Goal: Task Accomplishment & Management: Complete application form

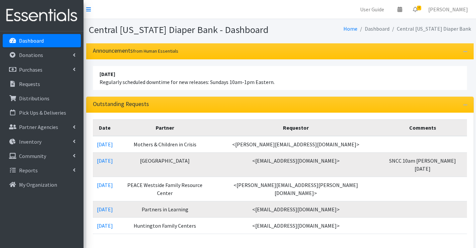
click at [54, 38] on link "Dashboard" at bounding box center [42, 40] width 78 height 13
click at [32, 58] on p "Donations" at bounding box center [31, 55] width 24 height 7
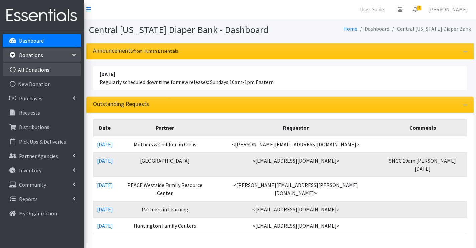
click at [37, 71] on link "All Donations" at bounding box center [42, 69] width 78 height 13
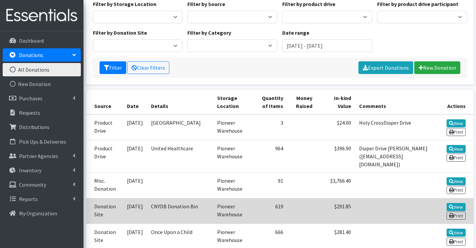
scroll to position [67, 0]
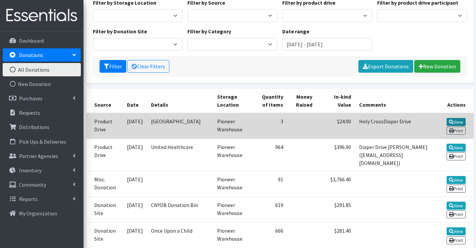
click at [462, 121] on link "View" at bounding box center [455, 122] width 19 height 8
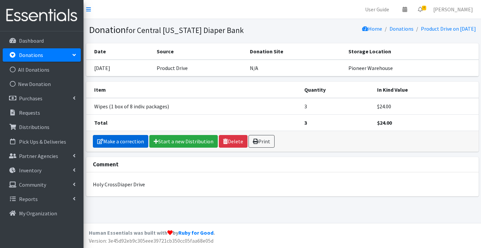
click at [114, 136] on link "Make a correction" at bounding box center [120, 141] width 55 height 13
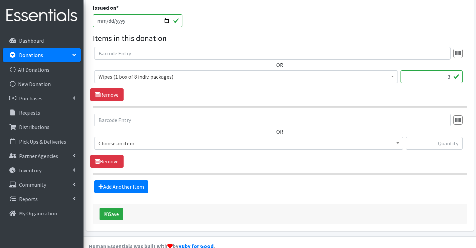
scroll to position [200, 0]
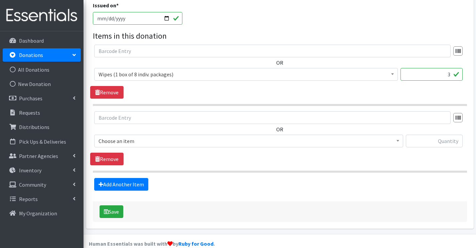
click at [171, 148] on span "Choose an item 2T3T(30/child) 3T4T(30/child) 4T5T(30/child) 5T-6T (30/child) Ad…" at bounding box center [248, 144] width 309 height 18
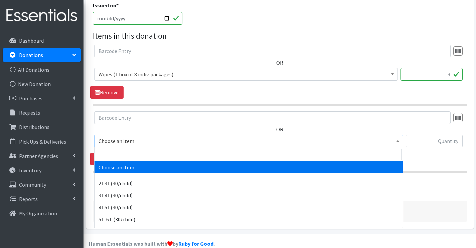
click at [171, 144] on span "Choose an item" at bounding box center [248, 141] width 300 height 9
click at [172, 154] on input "search" at bounding box center [248, 154] width 305 height 11
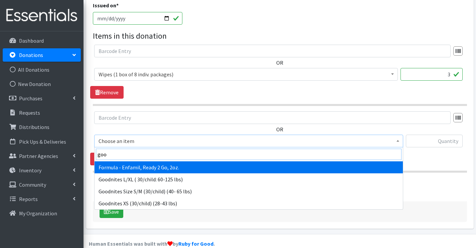
type input "good"
select select "12591"
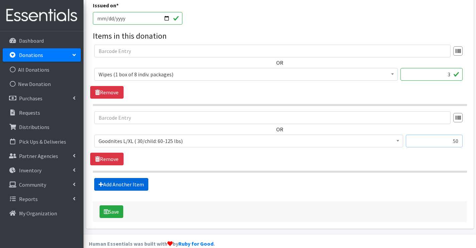
type input "50"
click at [104, 185] on link "Add Another Item" at bounding box center [121, 184] width 54 height 13
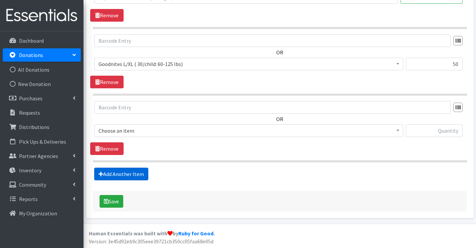
scroll to position [278, 0]
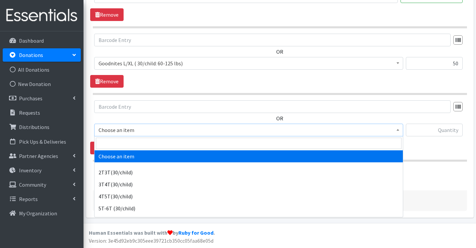
click at [114, 127] on span "Choose an item" at bounding box center [248, 130] width 300 height 9
click at [143, 143] on input "search" at bounding box center [248, 143] width 305 height 11
type input "w"
type input "sw"
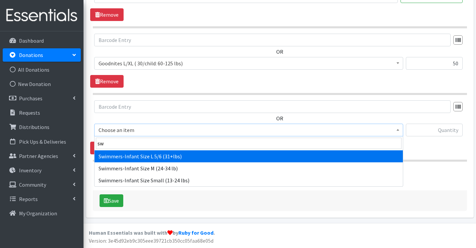
select select "6940"
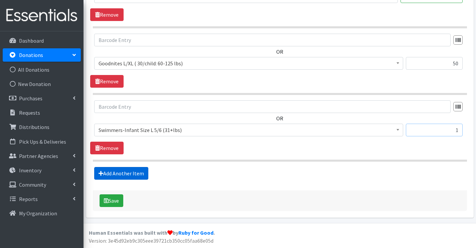
type input "1"
click at [132, 169] on link "Add Another Item" at bounding box center [121, 173] width 54 height 13
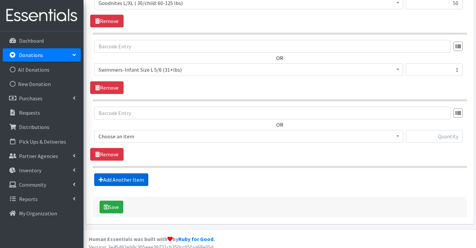
scroll to position [345, 0]
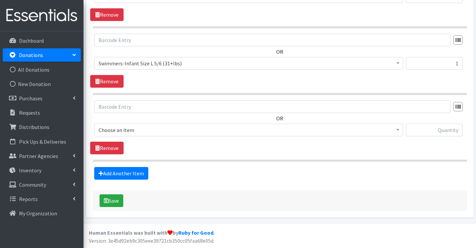
click at [131, 131] on span "Choose an item" at bounding box center [248, 130] width 300 height 9
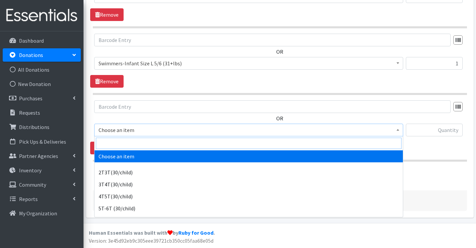
click at [129, 144] on input "search" at bounding box center [248, 143] width 305 height 11
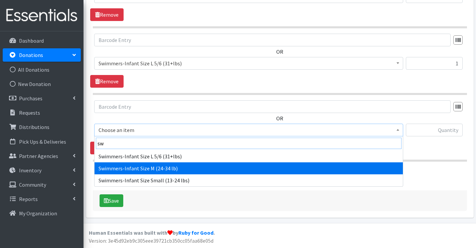
type input "sw"
select select "6935"
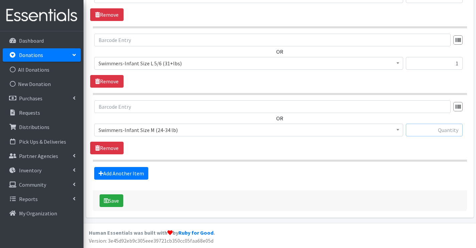
click at [450, 131] on input "text" at bounding box center [434, 130] width 57 height 13
type input "18"
click at [139, 173] on link "Add Another Item" at bounding box center [121, 173] width 54 height 13
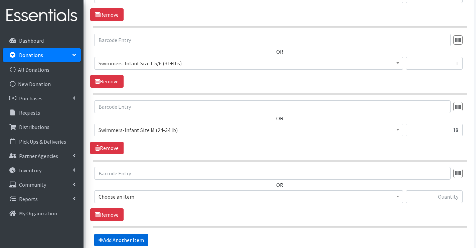
scroll to position [412, 0]
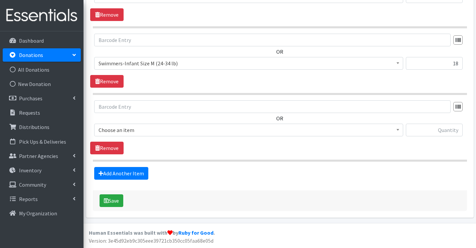
click at [134, 129] on span "Choose an item" at bounding box center [248, 130] width 300 height 9
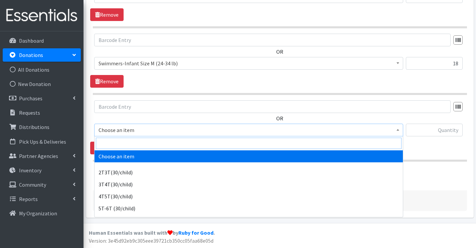
click at [132, 138] on input "search" at bounding box center [248, 143] width 305 height 11
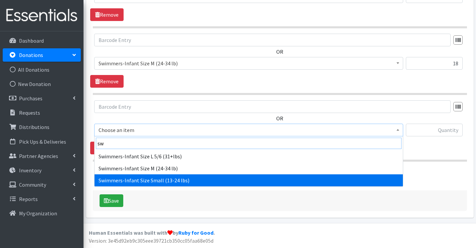
type input "sw"
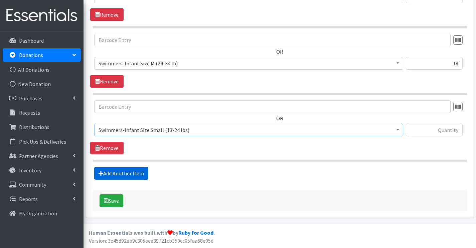
select select "6938"
drag, startPoint x: 425, startPoint y: 120, endPoint x: 427, endPoint y: 132, distance: 12.1
click at [425, 122] on div "OR Choose an item 2T3T(30/child) 3T4T(30/child) 4T5T(30/child) 5T-6T (30/child)…" at bounding box center [279, 120] width 379 height 41
click at [427, 133] on input "text" at bounding box center [434, 130] width 57 height 13
type input "20"
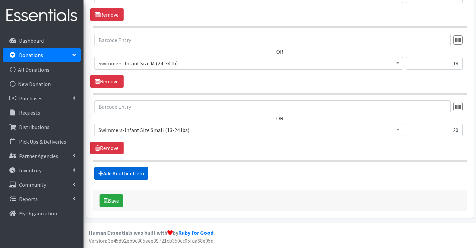
click at [137, 172] on link "Add Another Item" at bounding box center [121, 173] width 54 height 13
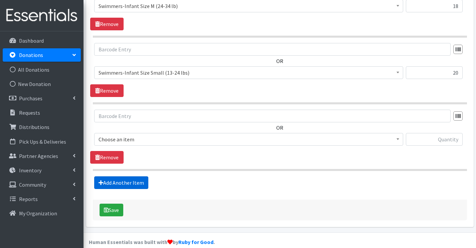
scroll to position [478, 0]
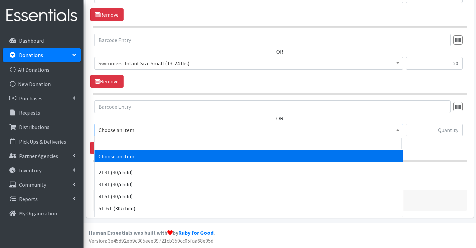
click at [142, 132] on span "Choose an item" at bounding box center [248, 130] width 300 height 9
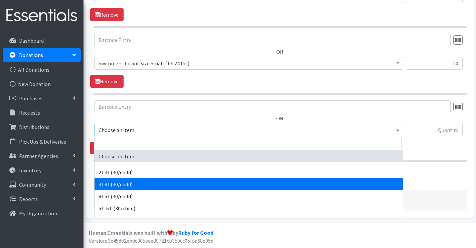
select select "941"
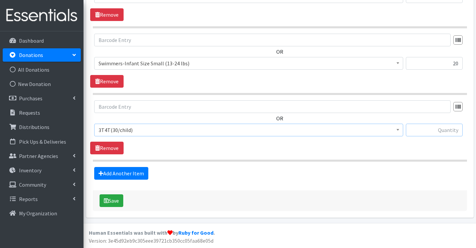
click at [442, 128] on input "text" at bounding box center [434, 130] width 57 height 13
type input "1"
click at [125, 170] on link "Add Another Item" at bounding box center [121, 173] width 54 height 13
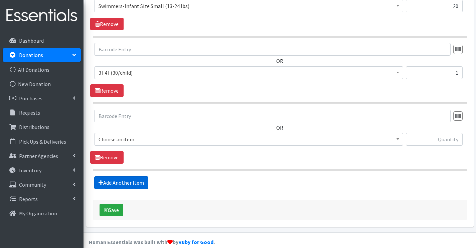
scroll to position [545, 0]
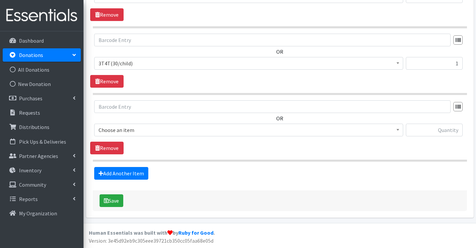
click at [124, 128] on span "Choose an item" at bounding box center [248, 130] width 300 height 9
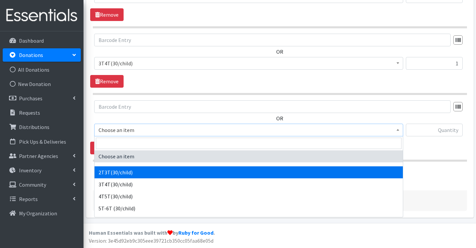
select select "939"
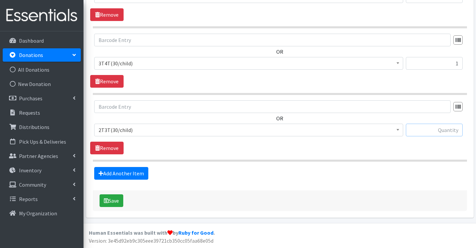
click at [441, 132] on input "text" at bounding box center [434, 130] width 57 height 13
type input "25"
click at [139, 172] on link "Add Another Item" at bounding box center [121, 173] width 54 height 13
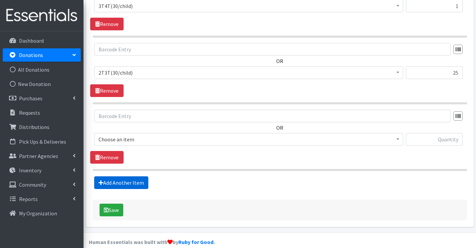
scroll to position [612, 0]
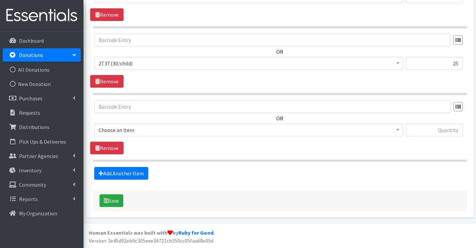
click at [146, 130] on span "Choose an item" at bounding box center [248, 130] width 300 height 9
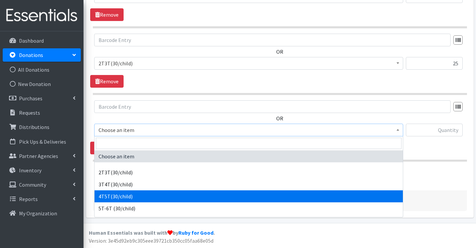
select select "953"
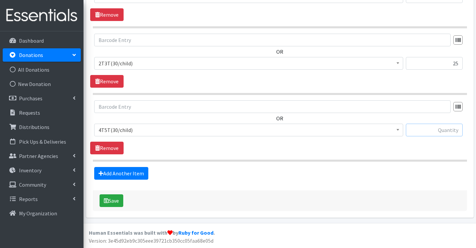
click at [438, 134] on input "text" at bounding box center [434, 130] width 57 height 13
type input "17"
click at [113, 169] on link "Add Another Item" at bounding box center [121, 173] width 54 height 13
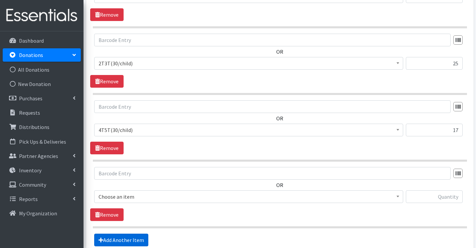
scroll to position [679, 0]
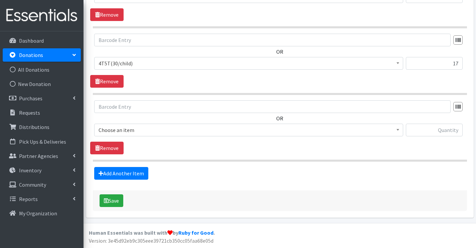
click at [119, 134] on span "Choose an item" at bounding box center [248, 130] width 300 height 9
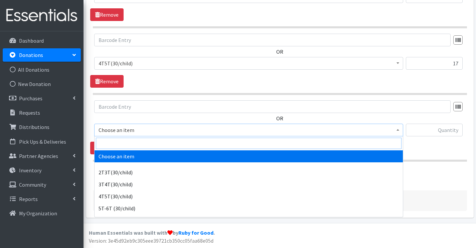
click at [118, 145] on input "search" at bounding box center [248, 143] width 305 height 11
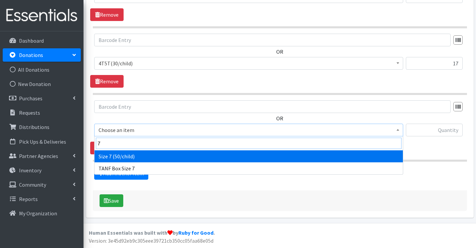
type input "7"
select select "6752"
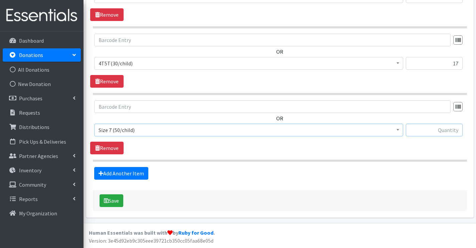
click at [448, 130] on input "text" at bounding box center [434, 130] width 57 height 13
type input "16"
click at [123, 169] on link "Add Another Item" at bounding box center [121, 173] width 54 height 13
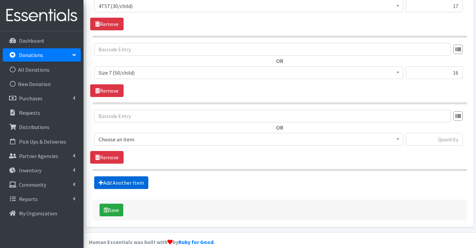
scroll to position [745, 0]
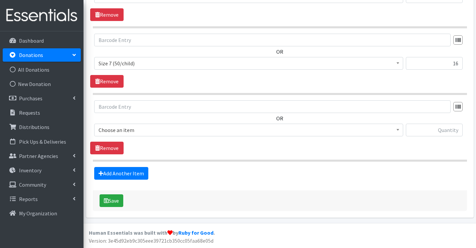
click at [126, 131] on span "Choose an item" at bounding box center [248, 130] width 300 height 9
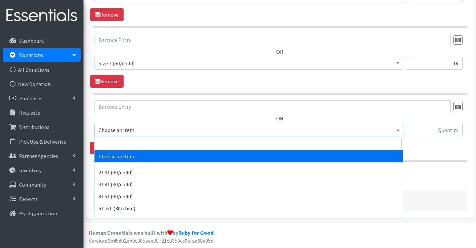
click at [125, 139] on input "search" at bounding box center [248, 143] width 305 height 11
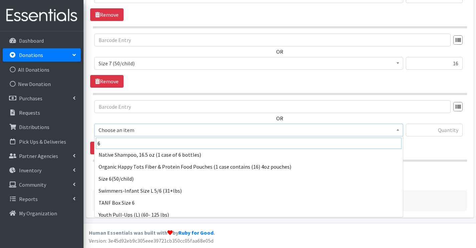
scroll to position [67, 0]
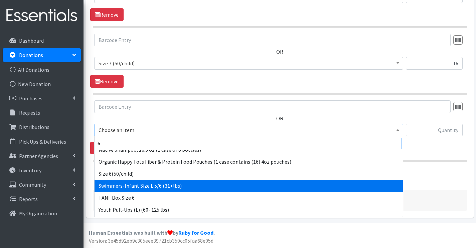
type input "6"
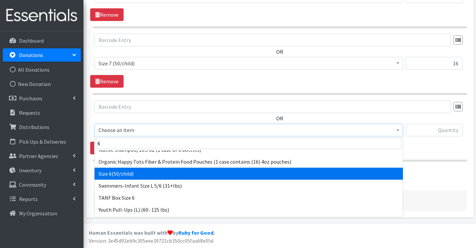
select select "966"
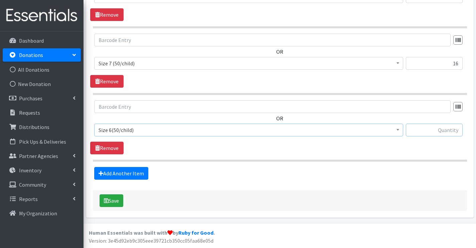
click at [419, 131] on input "text" at bounding box center [434, 130] width 57 height 13
type input "313"
click at [115, 170] on link "Add Another Item" at bounding box center [121, 173] width 54 height 13
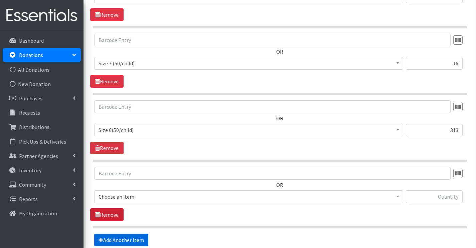
scroll to position [812, 0]
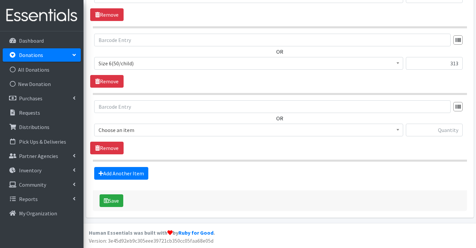
drag, startPoint x: 125, startPoint y: 131, endPoint x: 126, endPoint y: 135, distance: 4.5
click at [125, 130] on span "Choose an item" at bounding box center [248, 130] width 300 height 9
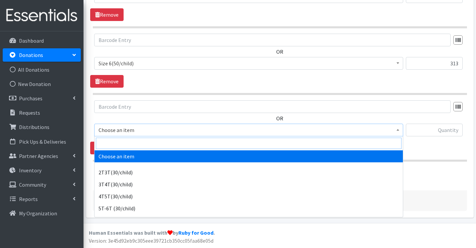
click at [128, 146] on input "search" at bounding box center [248, 143] width 305 height 11
type input "6"
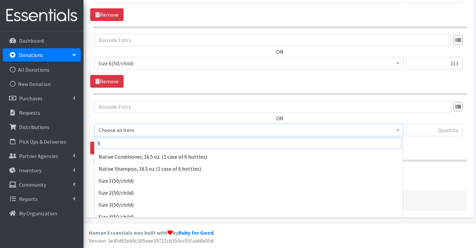
scroll to position [67, 0]
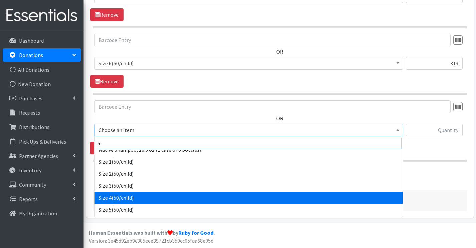
type input "5"
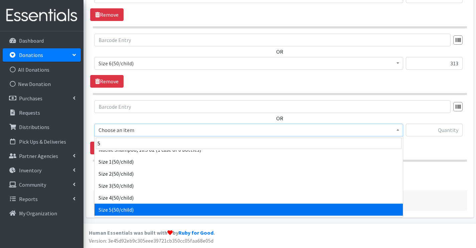
select select "964"
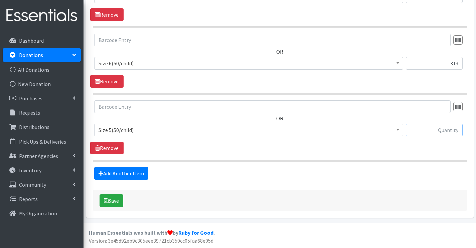
click at [425, 133] on input "text" at bounding box center [434, 130] width 57 height 13
type input "1344"
click at [109, 176] on link "Add Another Item" at bounding box center [121, 173] width 54 height 13
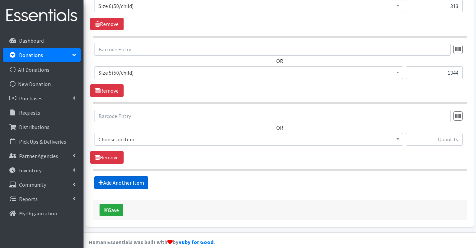
scroll to position [879, 0]
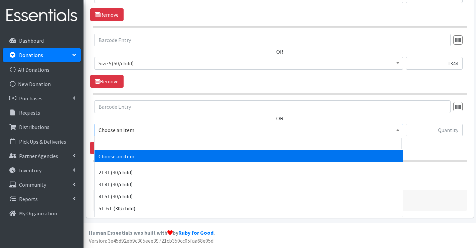
drag, startPoint x: 122, startPoint y: 128, endPoint x: 122, endPoint y: 136, distance: 8.0
click at [122, 130] on span "Choose an item" at bounding box center [248, 130] width 300 height 9
click at [122, 141] on input "search" at bounding box center [248, 143] width 305 height 11
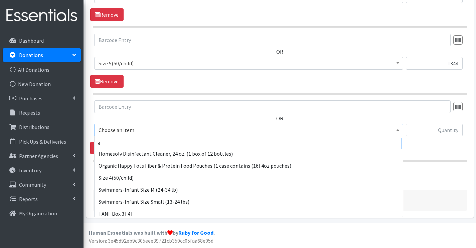
scroll to position [67, 0]
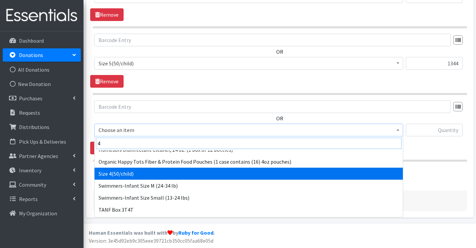
type input "4"
select select "963"
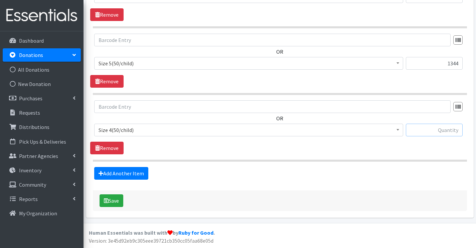
click at [447, 134] on input "text" at bounding box center [434, 130] width 57 height 13
type input "2154"
click at [128, 172] on link "Add Another Item" at bounding box center [121, 173] width 54 height 13
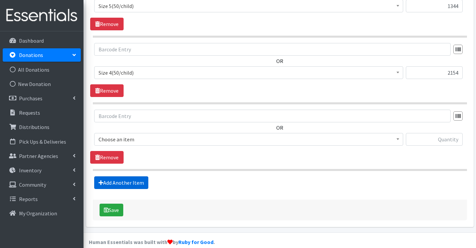
scroll to position [946, 0]
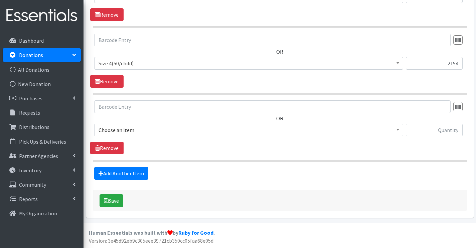
click at [132, 132] on span "Choose an item" at bounding box center [248, 130] width 300 height 9
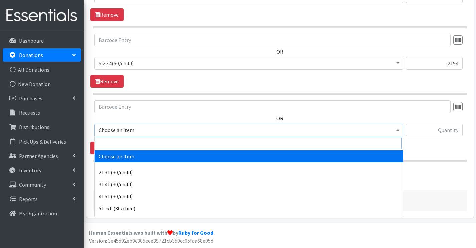
click at [133, 145] on input "search" at bounding box center [248, 143] width 305 height 11
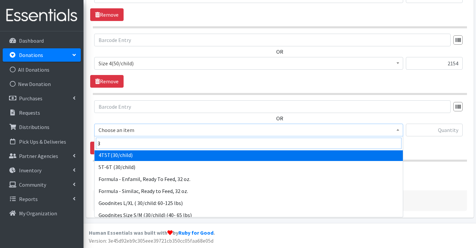
scroll to position [67, 0]
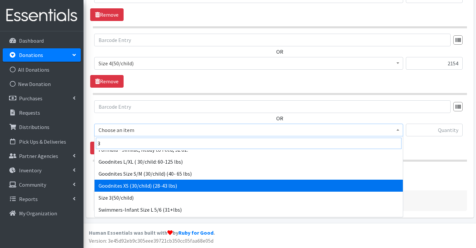
type input "3"
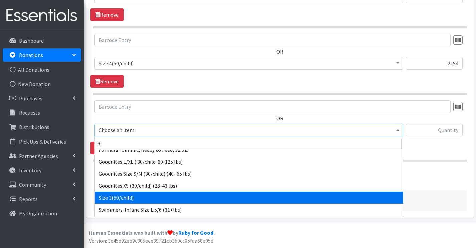
drag, startPoint x: 150, startPoint y: 190, endPoint x: 150, endPoint y: 194, distance: 4.0
select select "954"
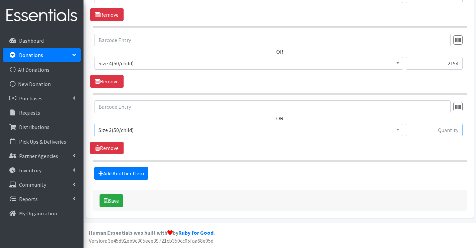
click at [452, 131] on input "text" at bounding box center [434, 130] width 57 height 13
type input "350"
click at [115, 175] on link "Add Another Item" at bounding box center [121, 173] width 54 height 13
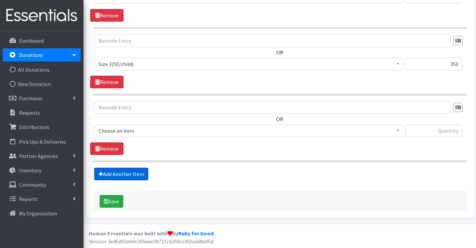
scroll to position [1012, 0]
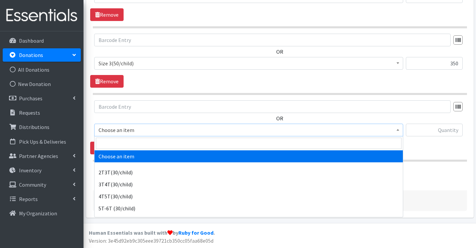
drag, startPoint x: 123, startPoint y: 133, endPoint x: 122, endPoint y: 147, distance: 13.4
click at [123, 135] on span "Choose an item" at bounding box center [248, 130] width 300 height 9
click at [122, 147] on input "search" at bounding box center [248, 143] width 305 height 11
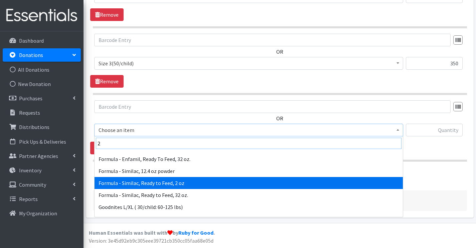
scroll to position [67, 0]
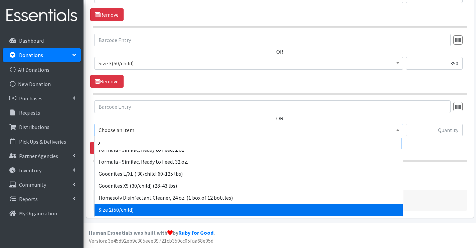
type input "2"
select select "951"
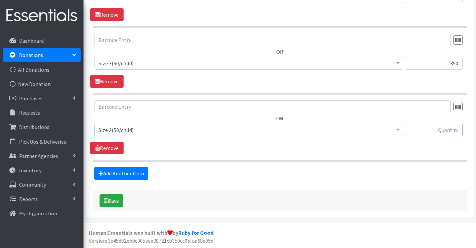
click at [423, 130] on input "text" at bounding box center [434, 130] width 57 height 13
type input "189"
drag, startPoint x: 447, startPoint y: 64, endPoint x: 459, endPoint y: 64, distance: 12.0
click at [459, 64] on input "350" at bounding box center [434, 63] width 57 height 13
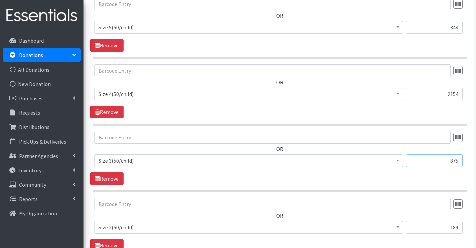
scroll to position [879, 0]
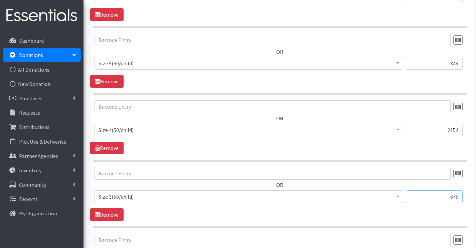
type input "875"
click at [451, 63] on input "1344" at bounding box center [434, 63] width 57 height 13
click at [453, 63] on input "1344" at bounding box center [434, 63] width 57 height 13
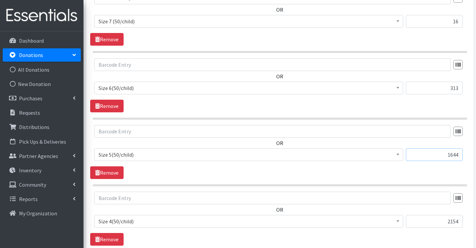
scroll to position [779, 0]
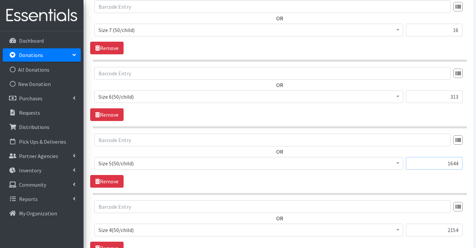
type input "1644"
click at [456, 98] on input "313" at bounding box center [434, 96] width 57 height 13
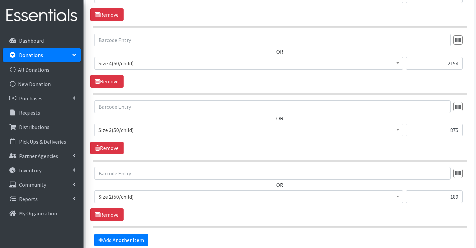
scroll to position [1012, 0]
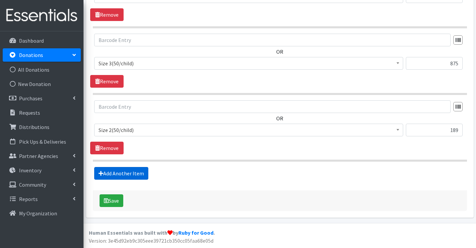
type input "363"
click at [138, 173] on link "Add Another Item" at bounding box center [121, 173] width 54 height 13
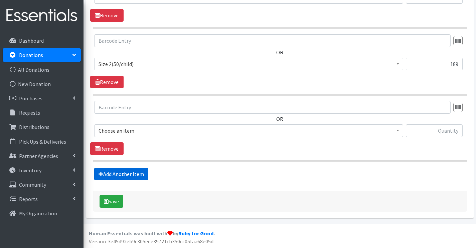
scroll to position [1079, 0]
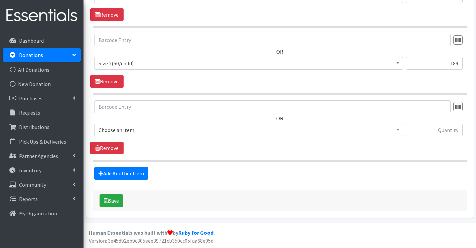
click at [143, 131] on span "Choose an item" at bounding box center [248, 130] width 300 height 9
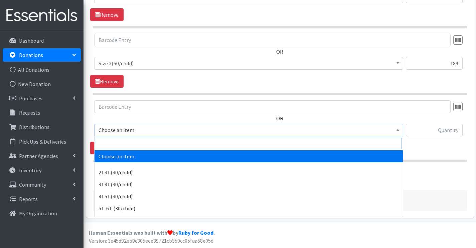
click at [142, 142] on input "search" at bounding box center [248, 143] width 305 height 11
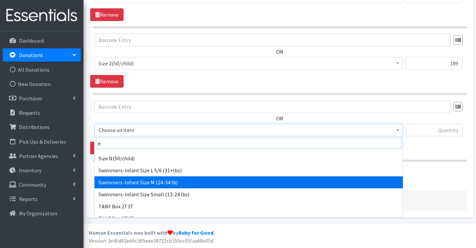
scroll to position [167, 0]
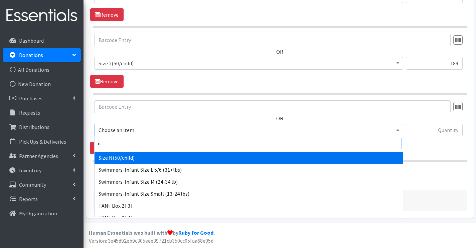
type input "n"
select select "961"
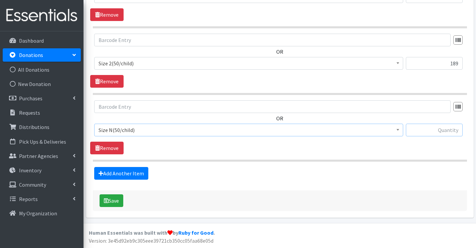
click at [427, 133] on input "text" at bounding box center [434, 130] width 57 height 13
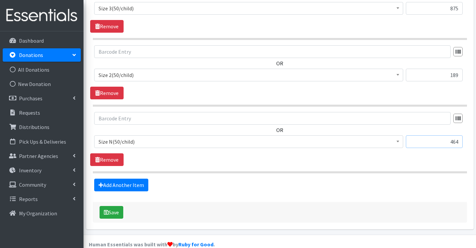
scroll to position [1079, 0]
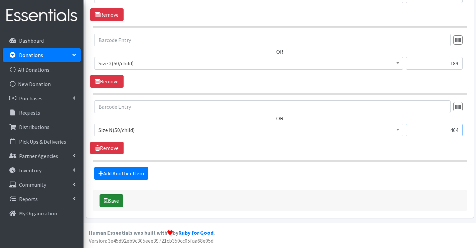
type input "464"
click at [113, 201] on button "Save" at bounding box center [111, 201] width 24 height 13
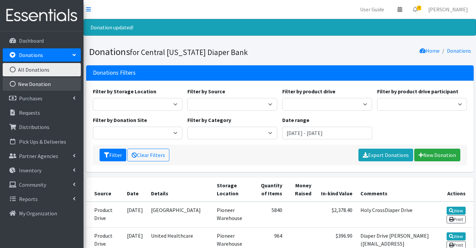
click at [63, 83] on link "New Donation" at bounding box center [42, 83] width 78 height 13
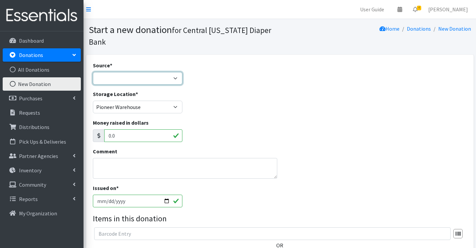
click at [125, 79] on select "Product Drive Manufacturer Donation Site Misc. Donation" at bounding box center [138, 78] width 90 height 13
select select "Product Drive"
click at [93, 72] on select "Product Drive Manufacturer Donation Site Misc. Donation" at bounding box center [138, 78] width 90 height 13
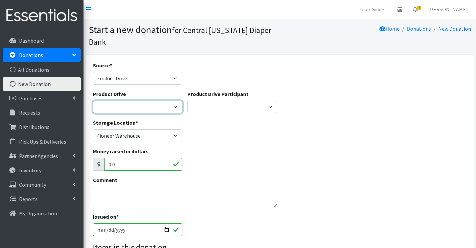
click at [130, 109] on select "AAPC (American Academy of Professional Coders) [PERSON_NAME] Family & Friends A…" at bounding box center [138, 107] width 90 height 13
select select "248"
click at [93, 101] on select "AAPC (American Academy of Professional Coders) [PERSON_NAME] Family & Friends A…" at bounding box center [138, 107] width 90 height 13
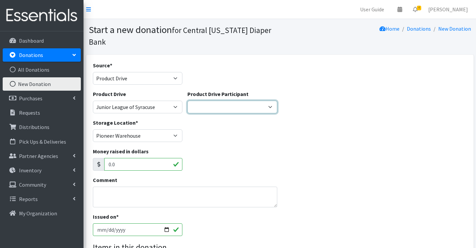
click at [210, 107] on select "Girl Scout Troop 10300 [PERSON_NAME] & [PERSON_NAME] Insurance [PERSON_NAME] Co…" at bounding box center [232, 107] width 90 height 13
click at [187, 101] on select "Girl Scout Troop 10300 [PERSON_NAME] & [PERSON_NAME] Insurance [PERSON_NAME] Co…" at bounding box center [232, 107] width 90 height 13
select select "182"
click at [272, 111] on select "Girl Scout Troop 10300 [PERSON_NAME] & [PERSON_NAME] Insurance [PERSON_NAME] Co…" at bounding box center [232, 107] width 90 height 13
select select
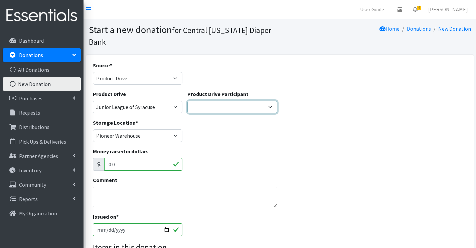
click at [187, 101] on select "Girl Scout Troop 10300 [PERSON_NAME] & [PERSON_NAME] Insurance [PERSON_NAME] Co…" at bounding box center [232, 107] width 90 height 13
click at [133, 195] on textarea "Comment" at bounding box center [185, 197] width 185 height 21
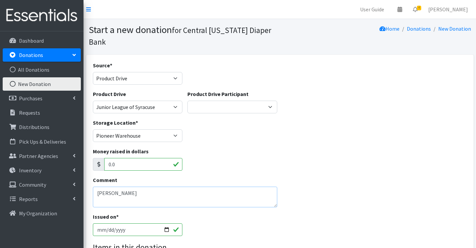
click at [116, 194] on textarea "[PERSON_NAME]" at bounding box center [185, 197] width 185 height 21
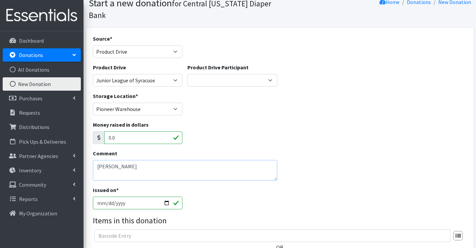
scroll to position [67, 0]
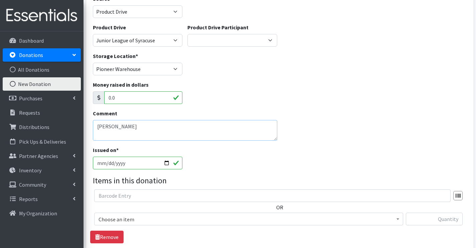
type textarea "[PERSON_NAME]"
click at [125, 220] on span "Choose an item" at bounding box center [248, 219] width 300 height 9
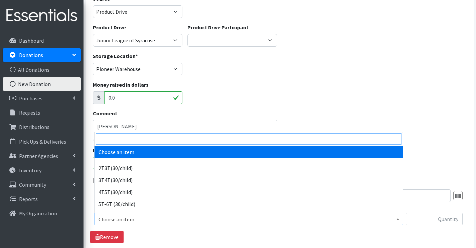
click at [125, 141] on input "search" at bounding box center [248, 139] width 305 height 11
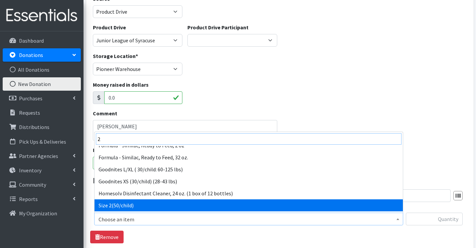
type input "2"
select select "951"
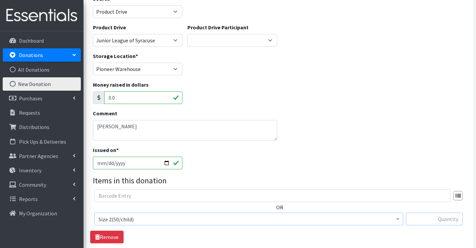
click at [452, 218] on input "text" at bounding box center [434, 219] width 57 height 13
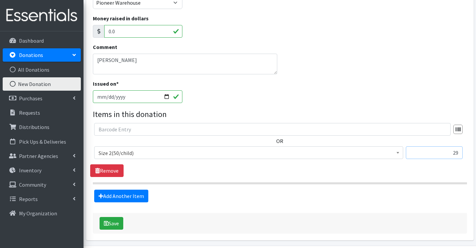
scroll to position [134, 0]
type input "29"
click at [141, 197] on link "Add Another Item" at bounding box center [121, 196] width 54 height 13
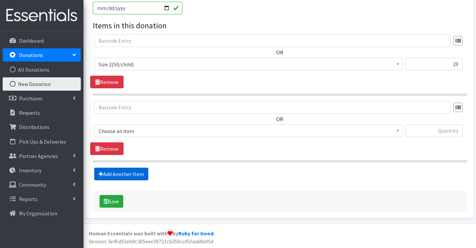
scroll to position [223, 0]
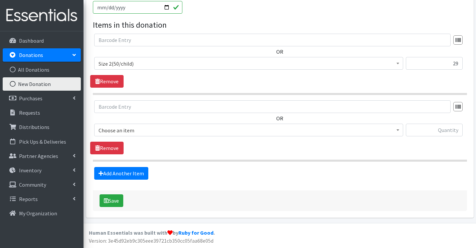
click at [131, 133] on span "Choose an item" at bounding box center [248, 130] width 300 height 9
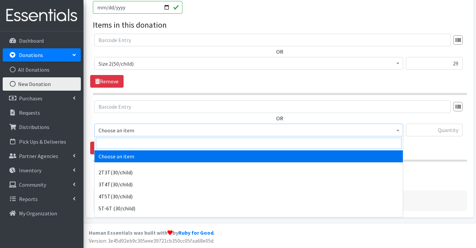
click at [128, 144] on input "search" at bounding box center [248, 143] width 305 height 11
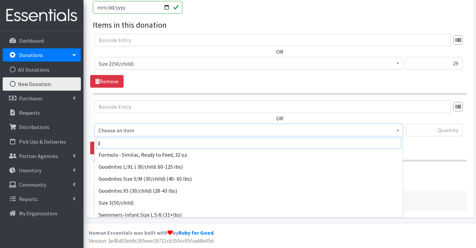
scroll to position [67, 0]
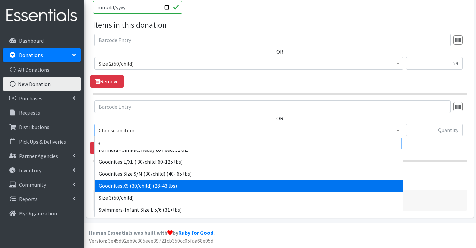
type input "3"
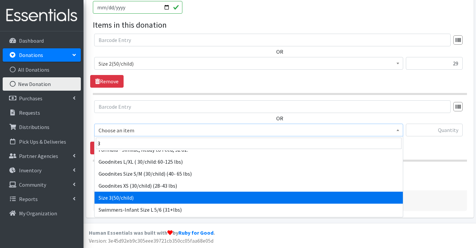
select select "954"
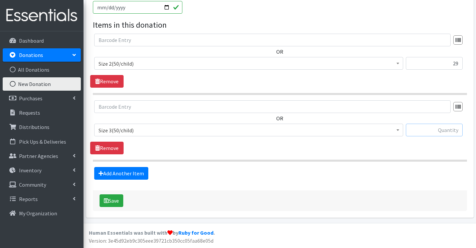
click at [432, 131] on input "text" at bounding box center [434, 130] width 57 height 13
type input "100"
click at [119, 175] on link "Add Another Item" at bounding box center [121, 173] width 54 height 13
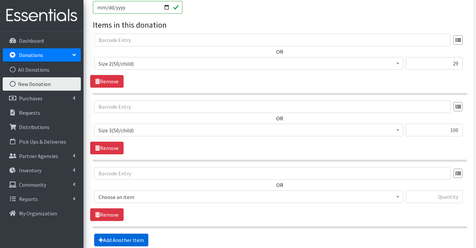
scroll to position [289, 0]
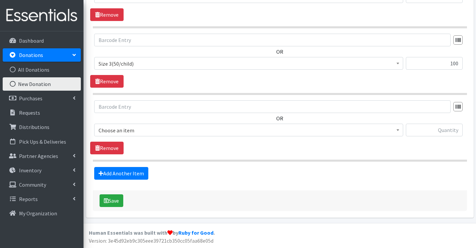
click at [119, 128] on span "Choose an item" at bounding box center [248, 130] width 300 height 9
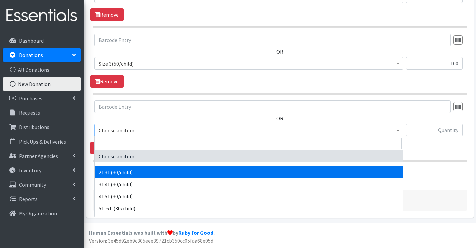
drag, startPoint x: 116, startPoint y: 173, endPoint x: 128, endPoint y: 170, distance: 12.5
select select "939"
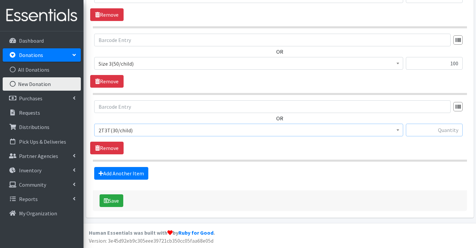
click at [432, 132] on input "text" at bounding box center [434, 130] width 57 height 13
type input "13"
click at [119, 172] on link "Add Another Item" at bounding box center [121, 173] width 54 height 13
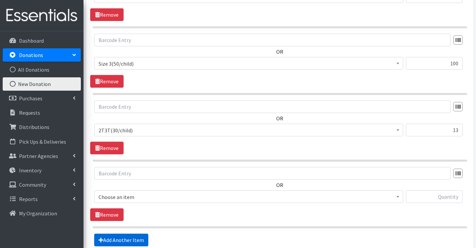
scroll to position [356, 0]
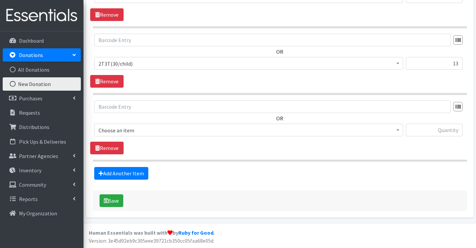
click at [122, 133] on span "Choose an item" at bounding box center [248, 130] width 300 height 9
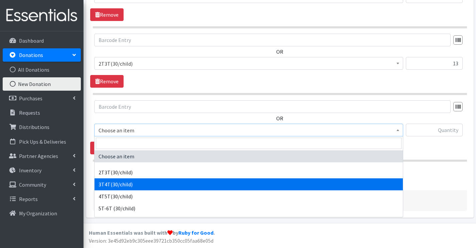
drag, startPoint x: 121, startPoint y: 188, endPoint x: 280, endPoint y: 149, distance: 164.2
select select "941"
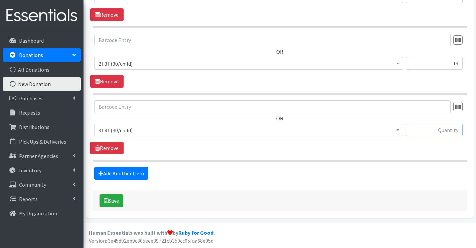
click at [416, 132] on input "text" at bounding box center [434, 130] width 57 height 13
type input "20"
click at [127, 169] on link "Add Another Item" at bounding box center [121, 173] width 54 height 13
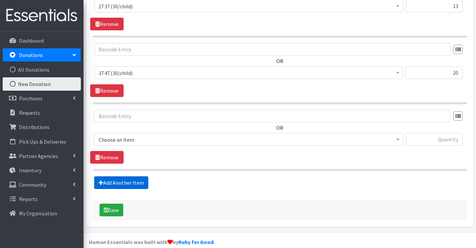
scroll to position [423, 0]
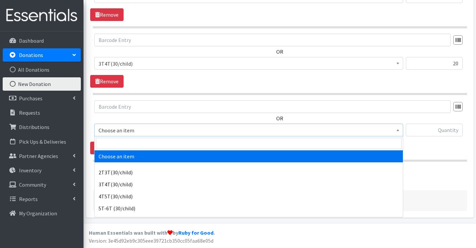
click at [133, 132] on span "Choose an item" at bounding box center [248, 130] width 300 height 9
click at [124, 144] on input "search" at bounding box center [248, 143] width 305 height 11
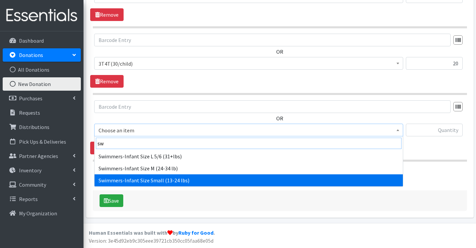
type input "sw"
drag, startPoint x: 148, startPoint y: 179, endPoint x: 154, endPoint y: 179, distance: 5.7
select select "6938"
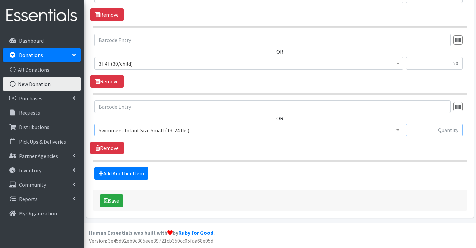
click at [446, 133] on input "text" at bounding box center [434, 130] width 57 height 13
type input "20"
click at [136, 171] on link "Add Another Item" at bounding box center [121, 173] width 54 height 13
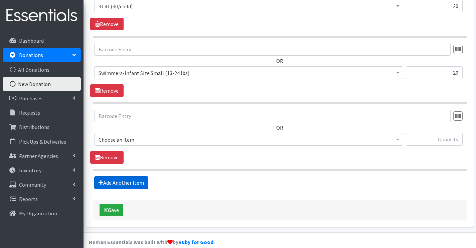
scroll to position [490, 0]
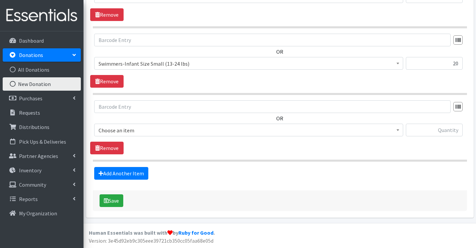
click at [141, 129] on span "Choose an item" at bounding box center [248, 130] width 300 height 9
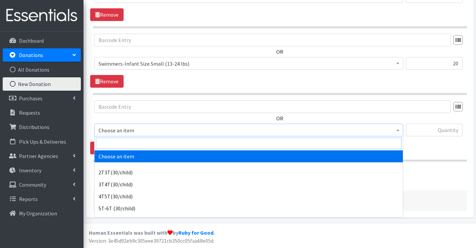
click at [141, 143] on input "search" at bounding box center [248, 143] width 305 height 11
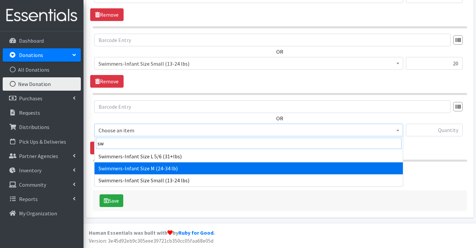
type input "sw"
select select "6935"
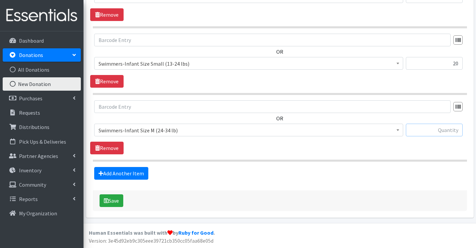
click at [452, 131] on input "text" at bounding box center [434, 130] width 57 height 13
type input "9"
click at [119, 169] on link "Add Another Item" at bounding box center [121, 173] width 54 height 13
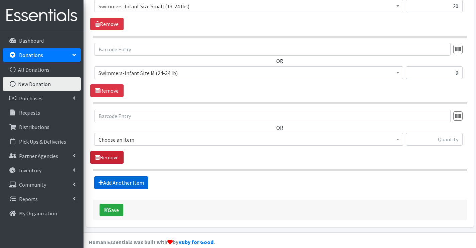
scroll to position [556, 0]
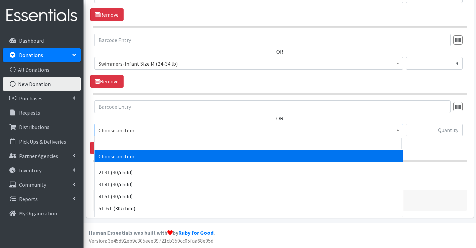
click at [123, 130] on span "Choose an item" at bounding box center [248, 130] width 300 height 9
click at [117, 145] on input "search" at bounding box center [248, 143] width 305 height 11
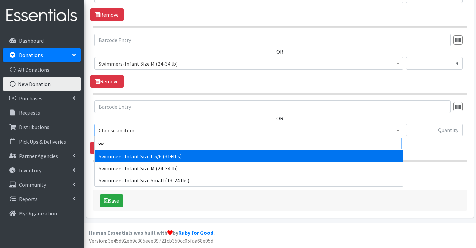
type input "sw"
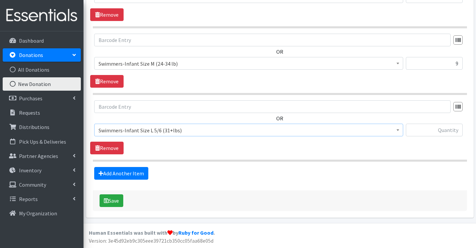
select select "6940"
click at [440, 133] on input "text" at bounding box center [434, 130] width 57 height 13
type input "15"
click at [113, 199] on button "Save" at bounding box center [111, 201] width 24 height 13
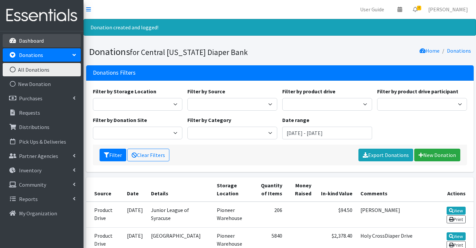
click at [50, 41] on link "Dashboard" at bounding box center [42, 40] width 78 height 13
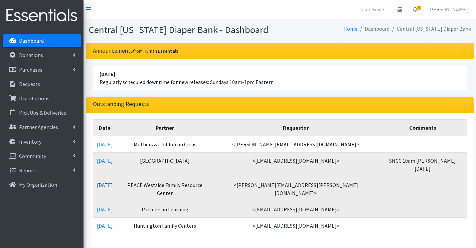
click at [110, 182] on link "[DATE]" at bounding box center [105, 185] width 16 height 7
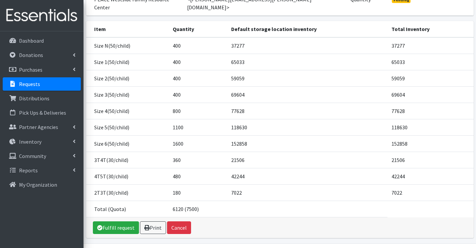
scroll to position [100, 0]
click at [113, 221] on link "Fulfill request" at bounding box center [116, 227] width 46 height 13
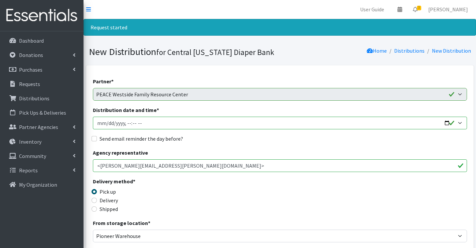
click at [107, 125] on input "Distribution date and time *" at bounding box center [280, 123] width 374 height 13
click at [128, 123] on input "Distribution date and time *" at bounding box center [280, 123] width 374 height 13
click at [123, 124] on input "Distribution date and time *" at bounding box center [280, 123] width 374 height 13
type input "2025-10-14T14:00"
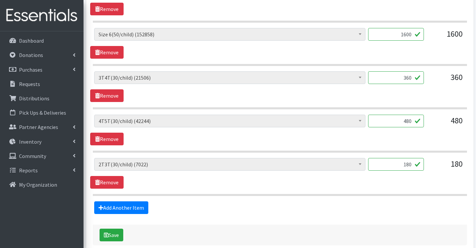
scroll to position [567, 0]
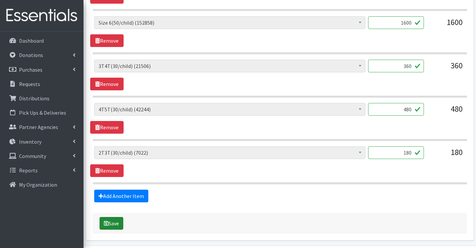
click at [120, 224] on button "Save" at bounding box center [111, 223] width 24 height 13
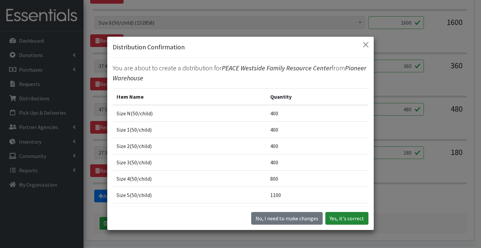
click at [336, 215] on button "Yes, it's correct" at bounding box center [346, 218] width 43 height 13
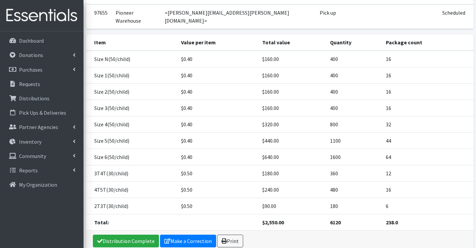
scroll to position [137, 0]
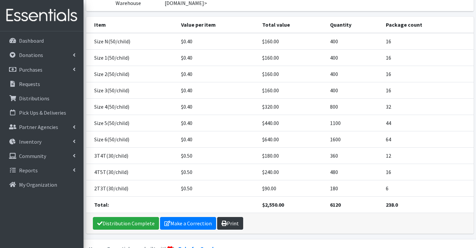
click at [230, 217] on link "Print" at bounding box center [230, 223] width 26 height 13
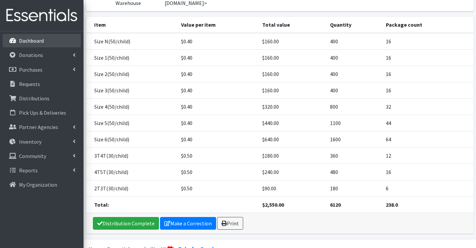
click at [19, 37] on p "Dashboard" at bounding box center [31, 40] width 25 height 7
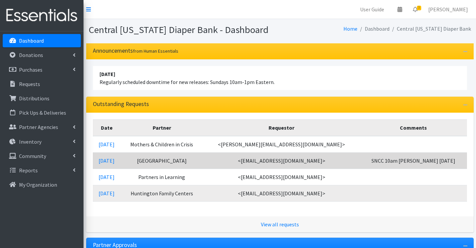
click at [112, 165] on td "10/03/2025" at bounding box center [107, 161] width 28 height 16
click at [114, 161] on link "10/03/2025" at bounding box center [106, 161] width 16 height 7
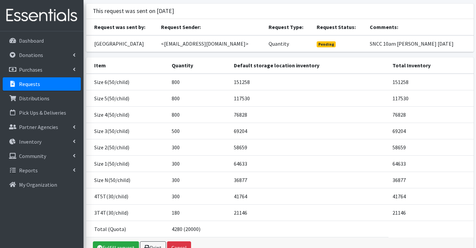
scroll to position [88, 0]
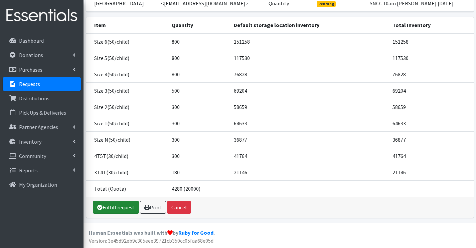
click at [111, 205] on link "Fulfill request" at bounding box center [116, 207] width 46 height 13
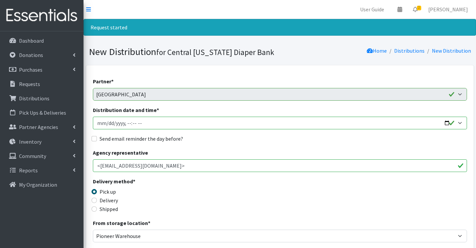
click at [107, 124] on input "Distribution date and time *" at bounding box center [280, 123] width 374 height 13
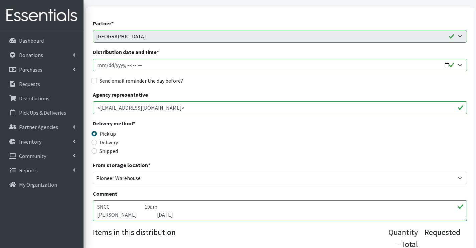
scroll to position [67, 0]
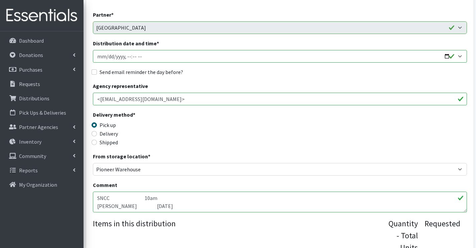
type input "2025-10-09T10:00"
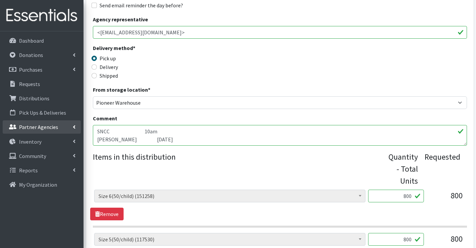
drag, startPoint x: 178, startPoint y: 139, endPoint x: 68, endPoint y: 127, distance: 110.2
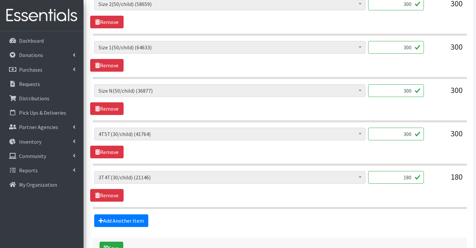
scroll to position [534, 0]
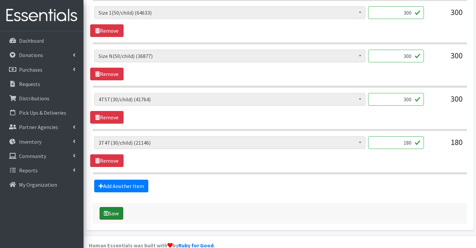
click at [109, 212] on button "Save" at bounding box center [111, 213] width 24 height 13
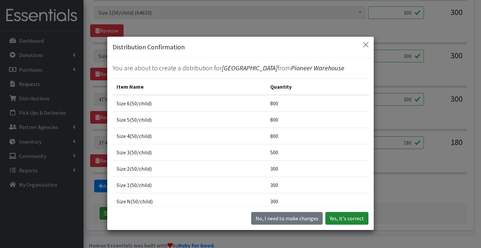
click at [328, 220] on button "Yes, it's correct" at bounding box center [346, 218] width 43 height 13
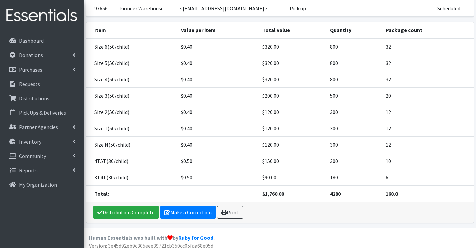
scroll to position [120, 0]
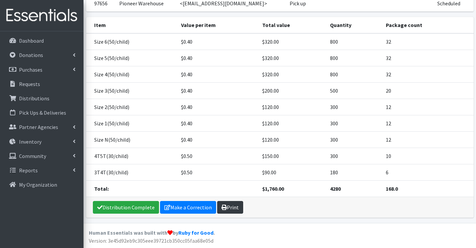
click at [227, 210] on link "Print" at bounding box center [230, 207] width 26 height 13
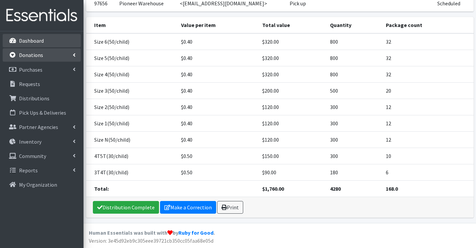
drag, startPoint x: 24, startPoint y: 44, endPoint x: 32, endPoint y: 48, distance: 9.3
click at [25, 43] on p "Dashboard" at bounding box center [31, 40] width 25 height 7
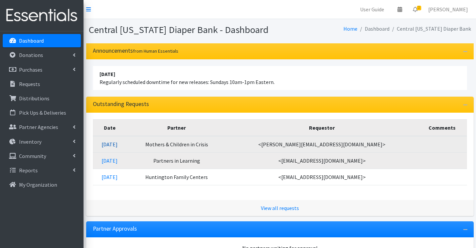
click at [118, 144] on link "[DATE]" at bounding box center [109, 144] width 16 height 7
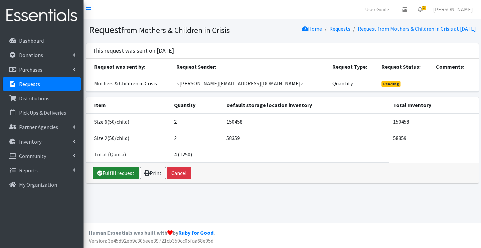
click at [98, 175] on icon at bounding box center [99, 173] width 5 height 5
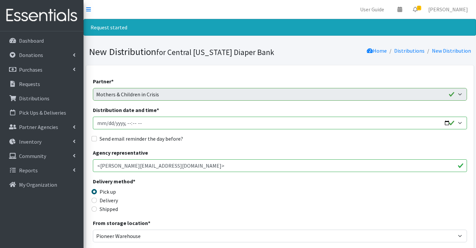
click at [106, 125] on input "Distribution date and time *" at bounding box center [280, 123] width 374 height 13
type input "[DATE]T11:00"
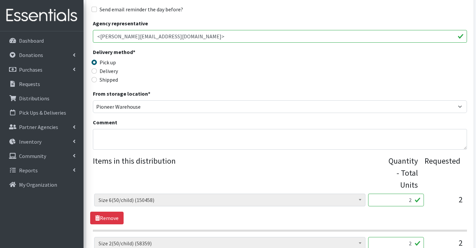
scroll to position [167, 0]
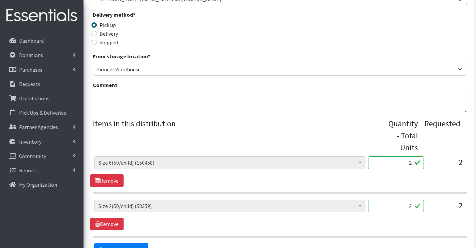
drag, startPoint x: 404, startPoint y: 168, endPoint x: 414, endPoint y: 167, distance: 10.0
click at [414, 167] on input "2" at bounding box center [396, 163] width 56 height 13
type input "100"
drag, startPoint x: 400, startPoint y: 207, endPoint x: 434, endPoint y: 212, distance: 34.0
click at [434, 212] on div "2T3T(30/child) (6842) 3T4T(30/child) (20966) 4T5T(30/child) (41464) 5T-6T (30/c…" at bounding box center [279, 209] width 371 height 18
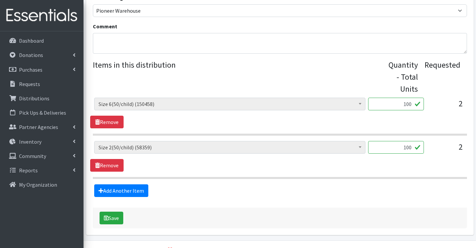
scroll to position [234, 0]
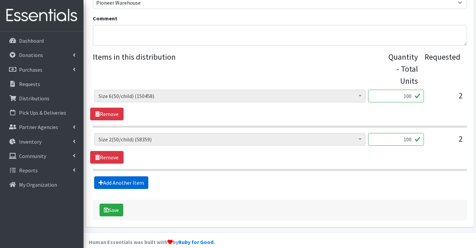
type input "100"
click at [123, 185] on link "Add Another Item" at bounding box center [121, 183] width 54 height 13
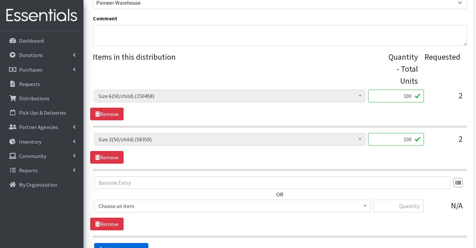
scroll to position [310, 0]
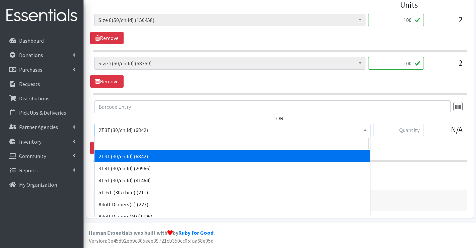
drag, startPoint x: 125, startPoint y: 124, endPoint x: 125, endPoint y: 131, distance: 7.0
click at [125, 125] on span "2T3T(30/child) (6842)" at bounding box center [232, 130] width 276 height 13
click at [126, 144] on input "search" at bounding box center [232, 143] width 273 height 11
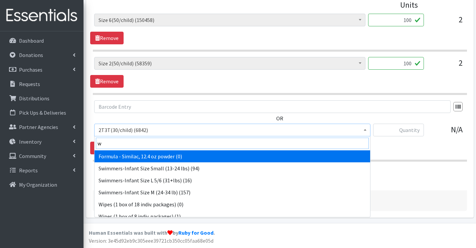
type input "wi"
drag, startPoint x: 122, startPoint y: 140, endPoint x: 86, endPoint y: 142, distance: 35.4
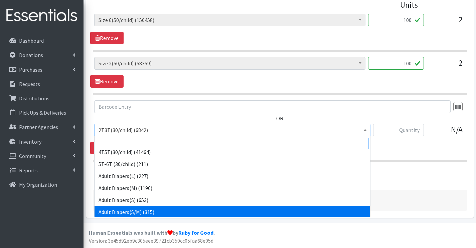
scroll to position [67, 0]
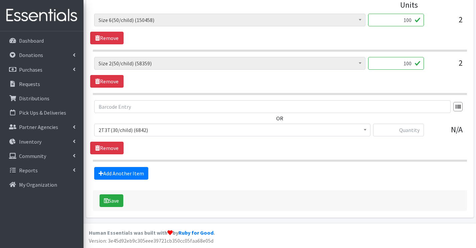
click at [194, 118] on div "OR 2T3T(30/child) (6842) 3T4T(30/child) (20966) 4T5T(30/child) (41464) 5T-6T (3…" at bounding box center [279, 120] width 379 height 41
drag, startPoint x: 117, startPoint y: 150, endPoint x: 116, endPoint y: 157, distance: 7.5
click at [118, 150] on link "Remove" at bounding box center [106, 148] width 33 height 13
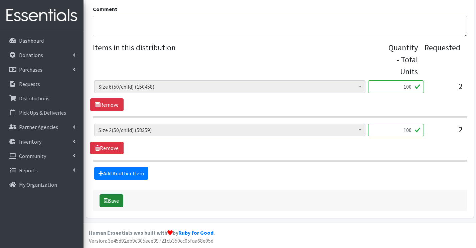
click at [113, 198] on button "Save" at bounding box center [111, 201] width 24 height 13
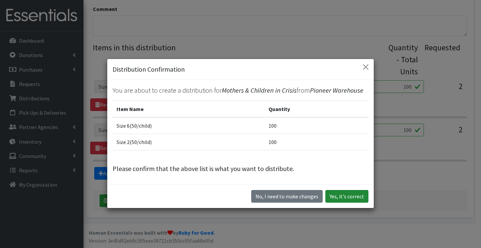
click at [333, 195] on button "Yes, it's correct" at bounding box center [346, 196] width 43 height 13
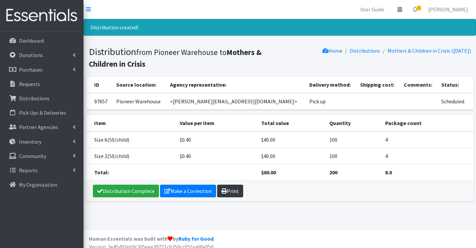
click at [220, 188] on link "Print" at bounding box center [230, 191] width 26 height 13
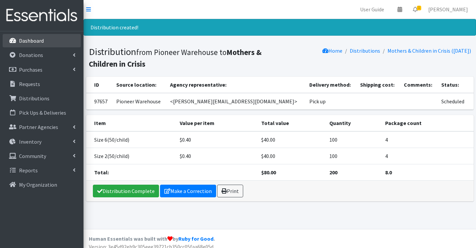
click at [22, 40] on p "Dashboard" at bounding box center [31, 40] width 25 height 7
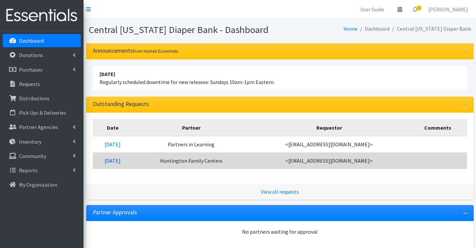
click at [118, 162] on link "[DATE]" at bounding box center [112, 161] width 16 height 7
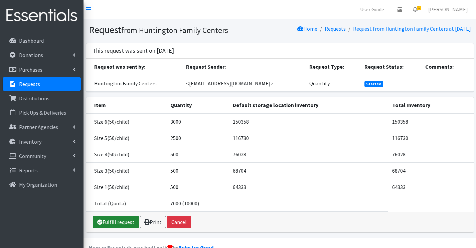
click at [119, 222] on link "Fulfill request" at bounding box center [116, 222] width 46 height 13
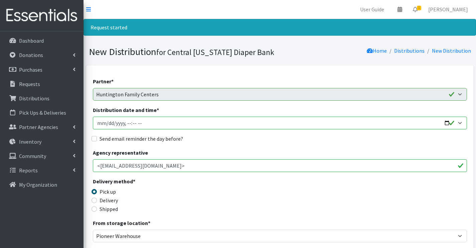
click at [106, 126] on input "Distribution date and time *" at bounding box center [280, 123] width 374 height 13
type input "2025-10-10T11:00"
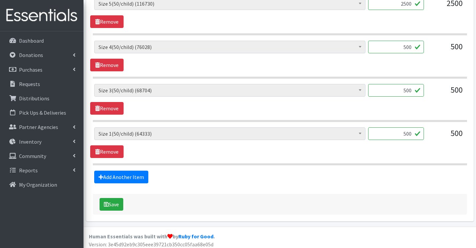
scroll to position [373, 0]
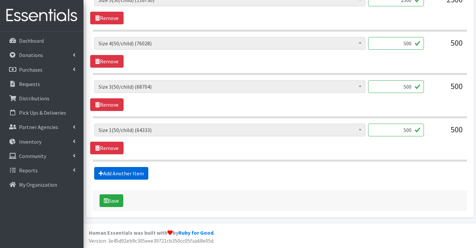
click at [139, 172] on link "Add Another Item" at bounding box center [121, 173] width 54 height 13
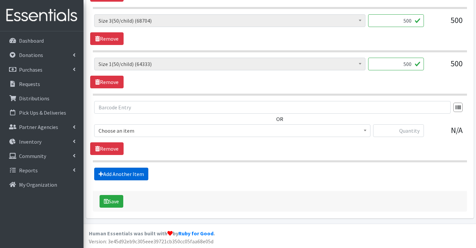
scroll to position [440, 0]
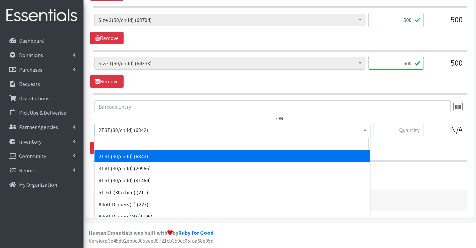
click at [134, 129] on span "2T3T(30/child) (6842)" at bounding box center [231, 130] width 267 height 9
click at [136, 141] on input "search" at bounding box center [232, 143] width 273 height 11
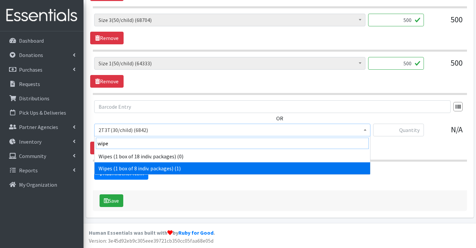
type input "wipe"
select select "6265"
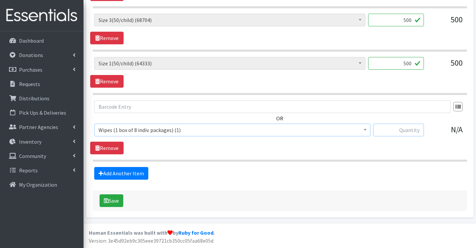
click at [386, 129] on input "text" at bounding box center [398, 130] width 51 height 13
type input "1"
click at [108, 201] on icon "submit" at bounding box center [106, 200] width 5 height 5
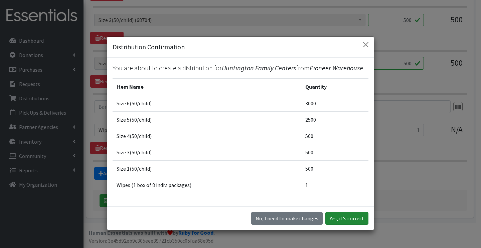
drag, startPoint x: 340, startPoint y: 219, endPoint x: 340, endPoint y: 216, distance: 3.7
click at [340, 219] on button "Yes, it's correct" at bounding box center [346, 218] width 43 height 13
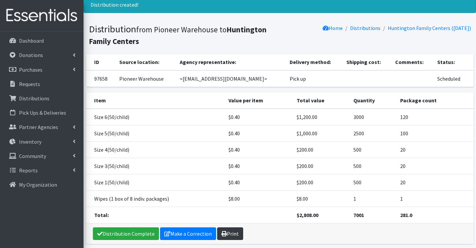
scroll to position [49, 0]
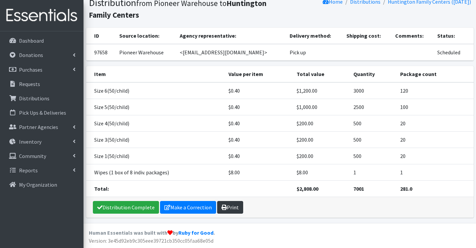
click at [229, 206] on link "Print" at bounding box center [230, 207] width 26 height 13
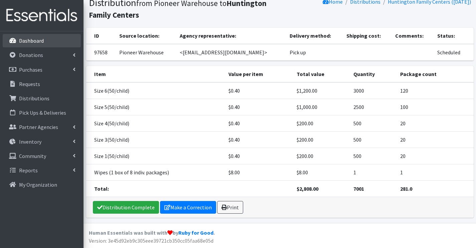
click at [25, 41] on p "Dashboard" at bounding box center [31, 40] width 25 height 7
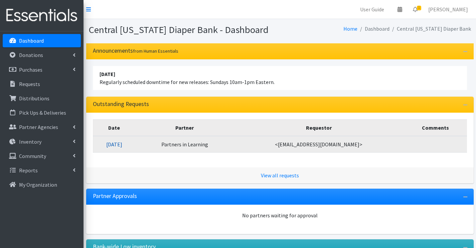
click at [121, 144] on link "10/01/2025" at bounding box center [114, 144] width 16 height 7
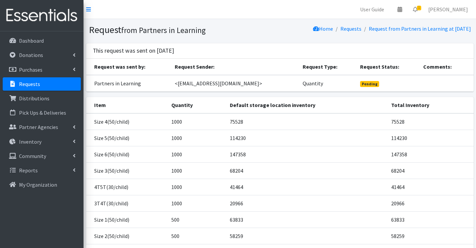
scroll to position [64, 0]
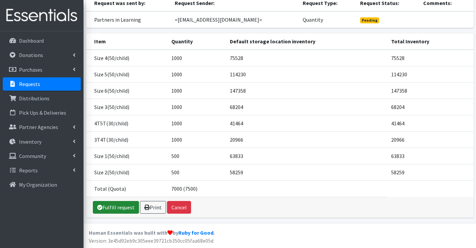
click at [120, 208] on link "Fulfill request" at bounding box center [116, 207] width 46 height 13
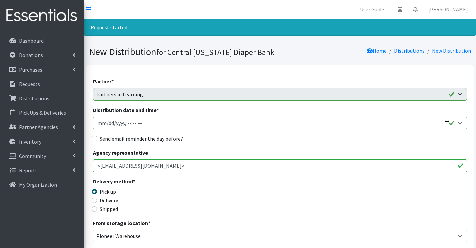
click at [104, 125] on input "Distribution date and time *" at bounding box center [280, 123] width 374 height 13
type input "[DATE]T10:00"
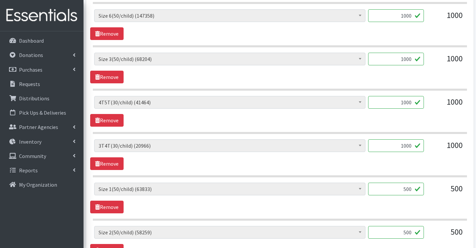
scroll to position [467, 0]
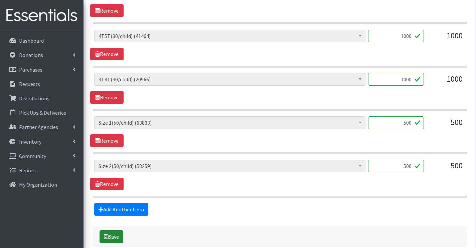
click at [118, 236] on button "Save" at bounding box center [111, 237] width 24 height 13
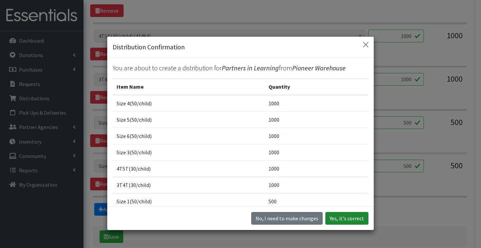
drag, startPoint x: 335, startPoint y: 214, endPoint x: 321, endPoint y: 202, distance: 18.5
click at [336, 214] on button "Yes, it's correct" at bounding box center [346, 218] width 43 height 13
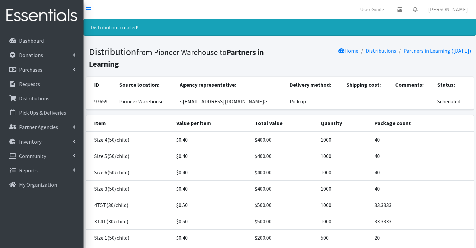
scroll to position [82, 0]
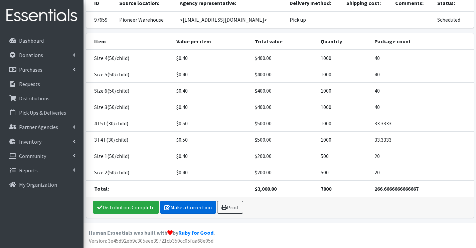
click at [176, 205] on link "Make a Correction" at bounding box center [188, 207] width 56 height 13
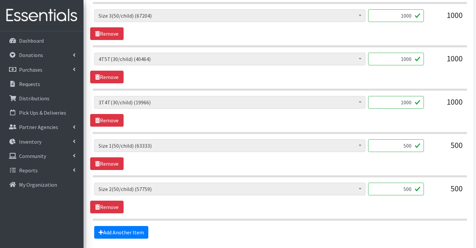
scroll to position [434, 0]
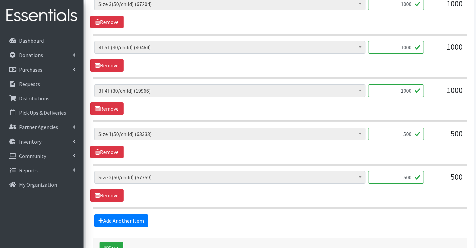
click at [407, 134] on input "500" at bounding box center [396, 134] width 56 height 13
type input "510"
click at [406, 179] on input "500" at bounding box center [396, 177] width 56 height 13
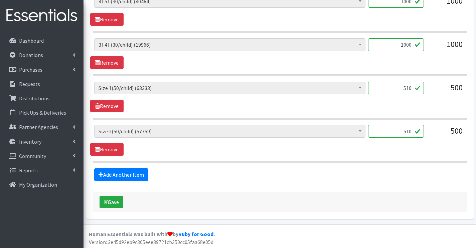
scroll to position [481, 0]
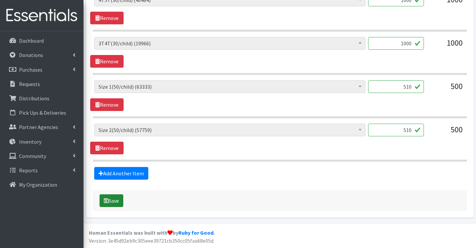
type input "510"
click at [110, 199] on button "Save" at bounding box center [111, 201] width 24 height 13
click at [408, 88] on input "510" at bounding box center [396, 86] width 56 height 13
type input "500"
click at [407, 131] on input "510" at bounding box center [396, 130] width 56 height 13
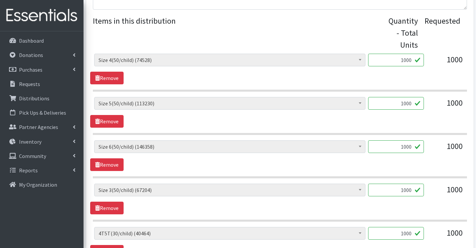
scroll to position [348, 0]
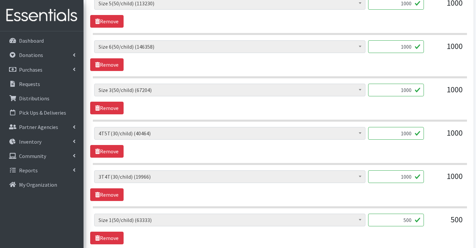
type input "500"
click at [407, 134] on input "1000" at bounding box center [396, 133] width 56 height 13
type input "1020"
click at [405, 177] on input "1000" at bounding box center [396, 177] width 56 height 13
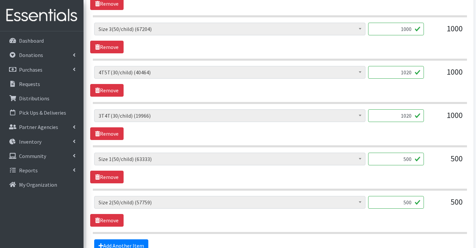
scroll to position [481, 0]
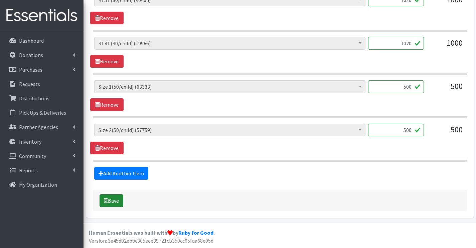
type input "1020"
click at [114, 198] on button "Save" at bounding box center [111, 201] width 24 height 13
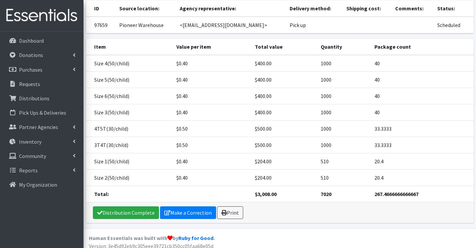
scroll to position [82, 0]
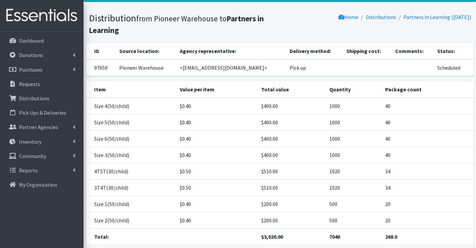
scroll to position [82, 0]
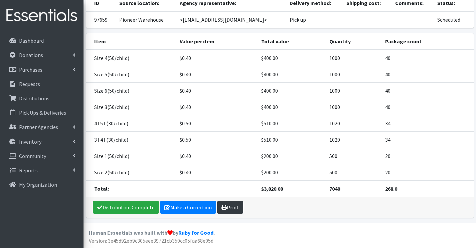
click at [227, 206] on link "Print" at bounding box center [230, 207] width 26 height 13
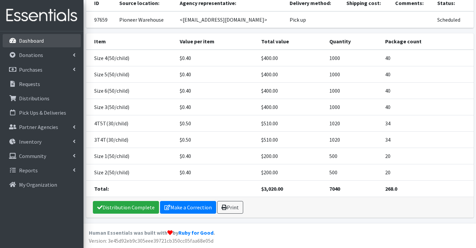
click at [22, 36] on link "Dashboard" at bounding box center [42, 40] width 78 height 13
